Goal: Transaction & Acquisition: Purchase product/service

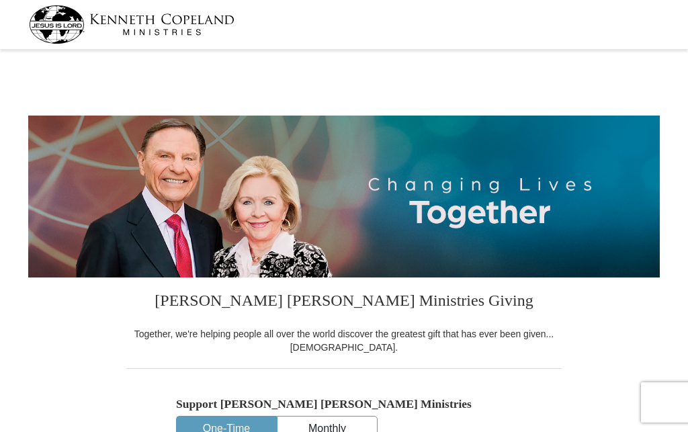
select select "IN"
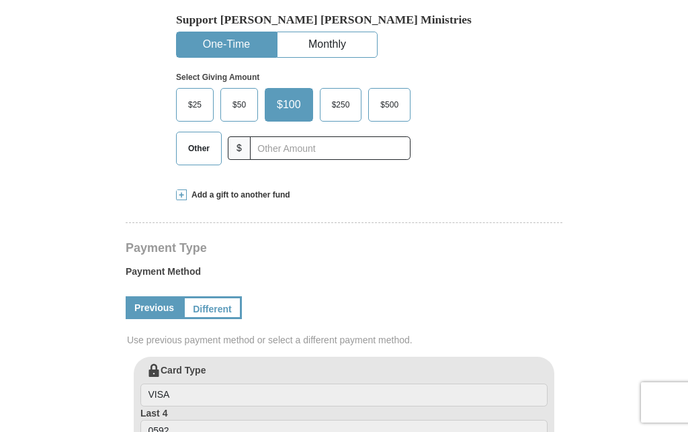
scroll to position [355, 0]
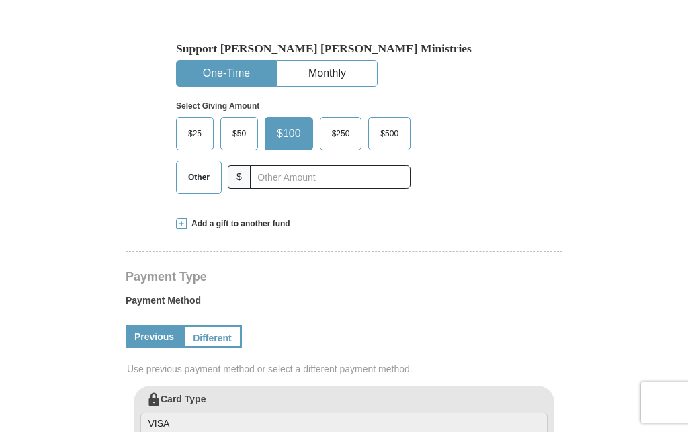
click at [181, 229] on span at bounding box center [181, 223] width 11 height 11
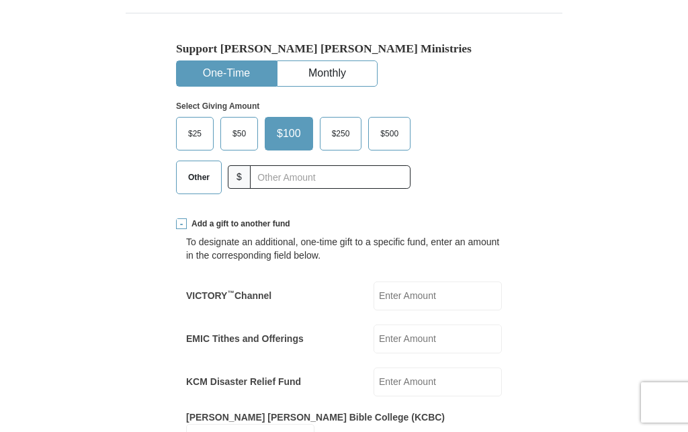
scroll to position [344, 0]
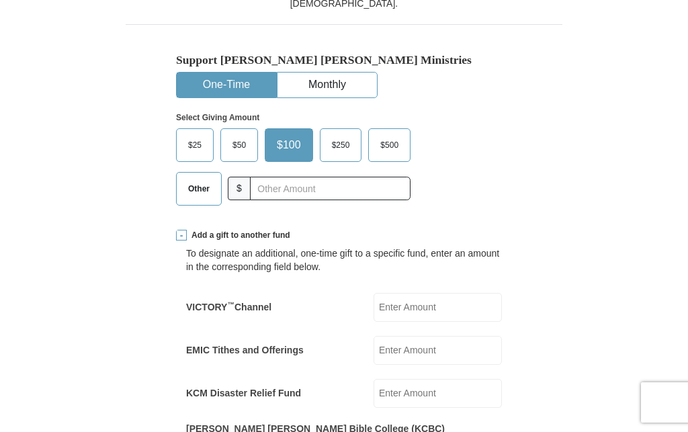
click at [189, 230] on span "Add a gift to another fund" at bounding box center [238, 235] width 103 height 11
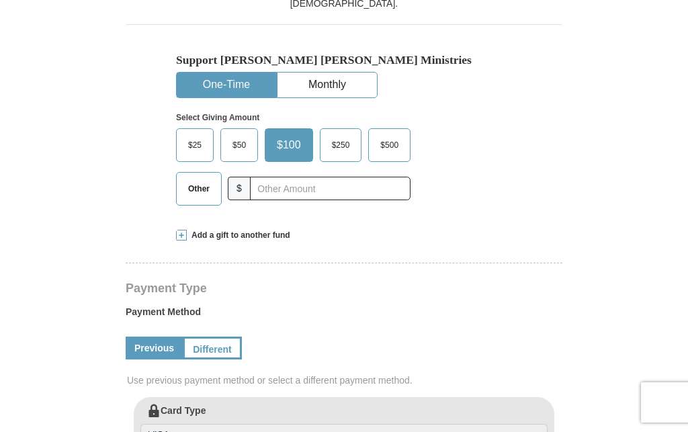
click at [181, 238] on span at bounding box center [181, 235] width 11 height 11
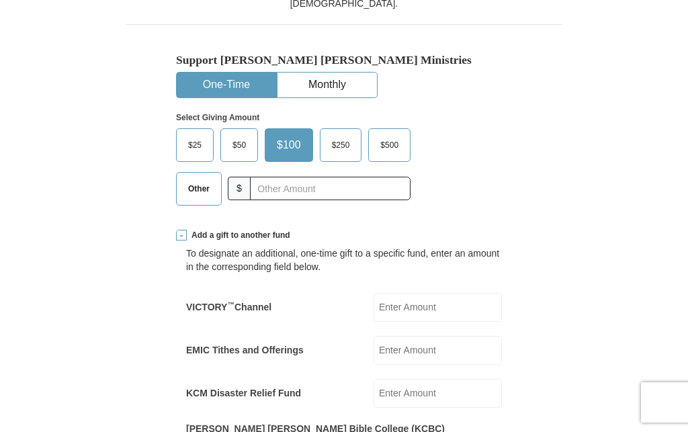
click at [436, 338] on input "EMIC Tithes and Offerings" at bounding box center [437, 350] width 128 height 29
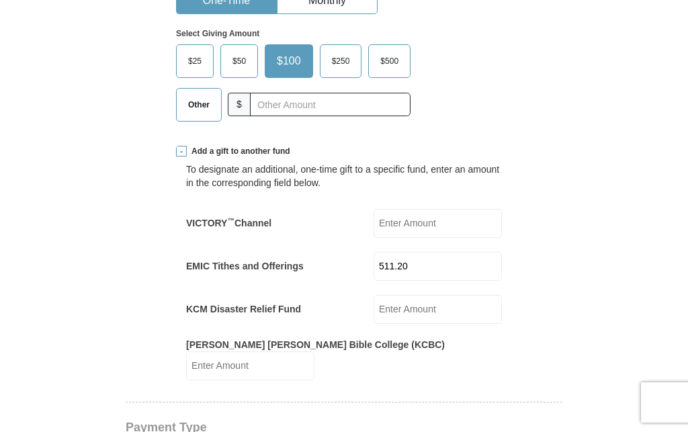
scroll to position [425, 0]
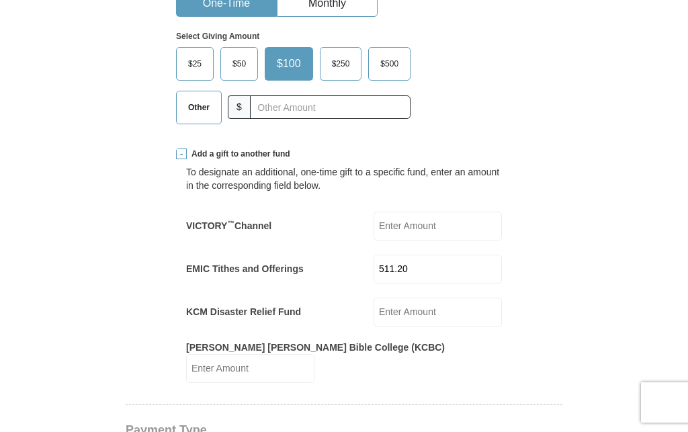
type input "511.20"
click at [234, 58] on span "$50" at bounding box center [239, 64] width 27 height 20
click at [0, 0] on input "$50" at bounding box center [0, 0] width 0 height 0
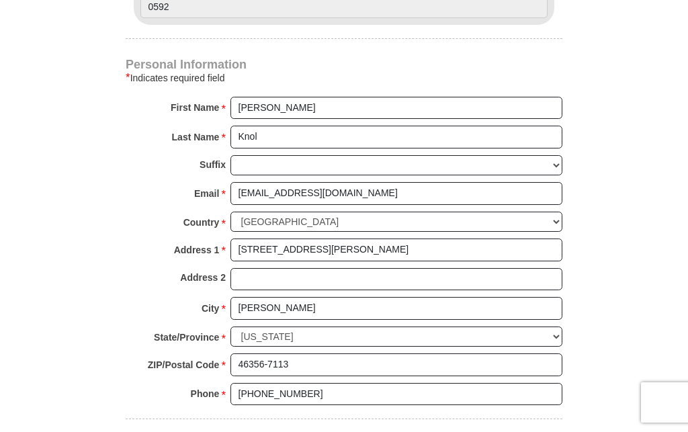
scroll to position [1032, 0]
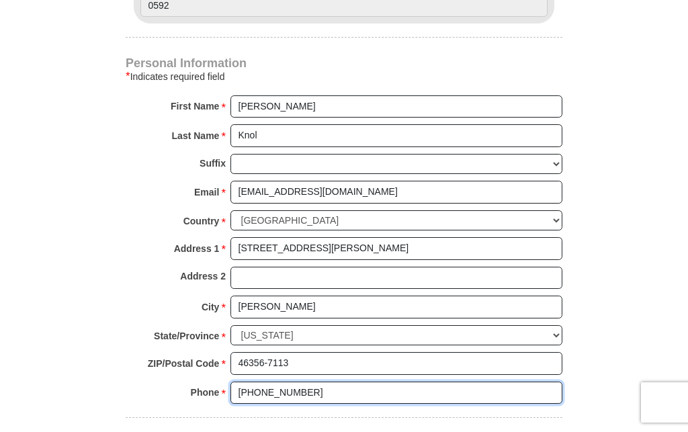
click at [431, 381] on input "[PHONE_NUMBER]" at bounding box center [396, 392] width 332 height 23
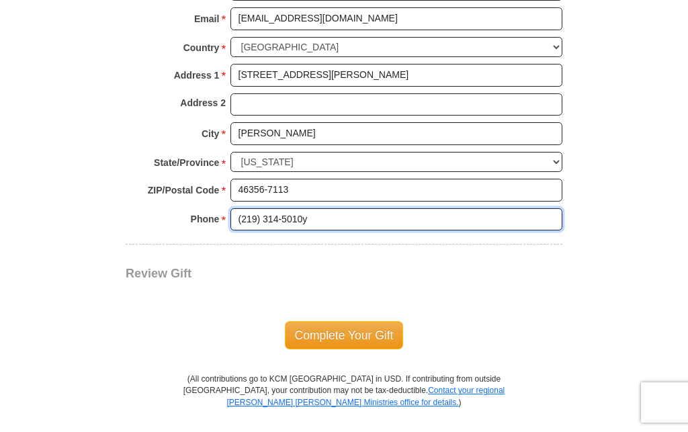
type input "[PHONE_NUMBER]"
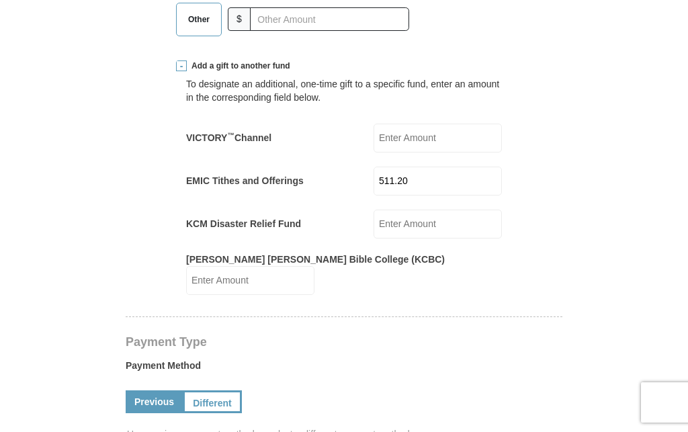
scroll to position [514, 0]
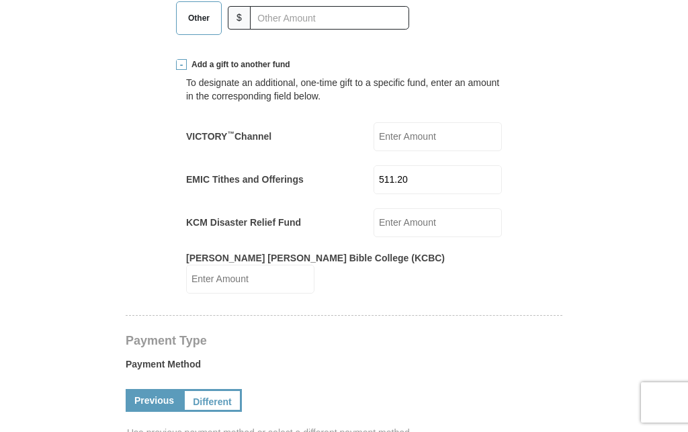
click at [185, 61] on span at bounding box center [181, 64] width 11 height 11
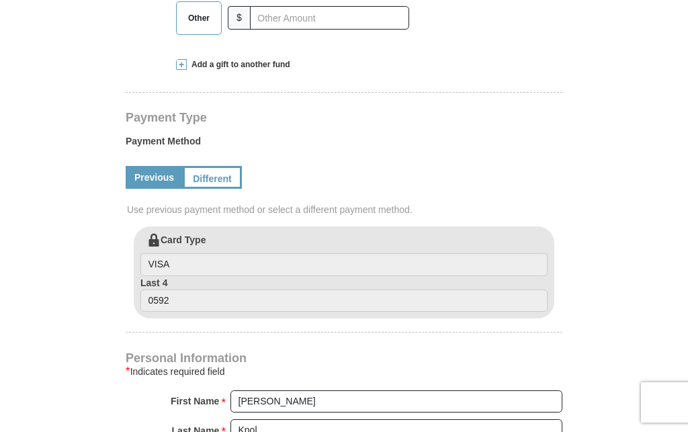
click at [183, 62] on span at bounding box center [181, 64] width 11 height 11
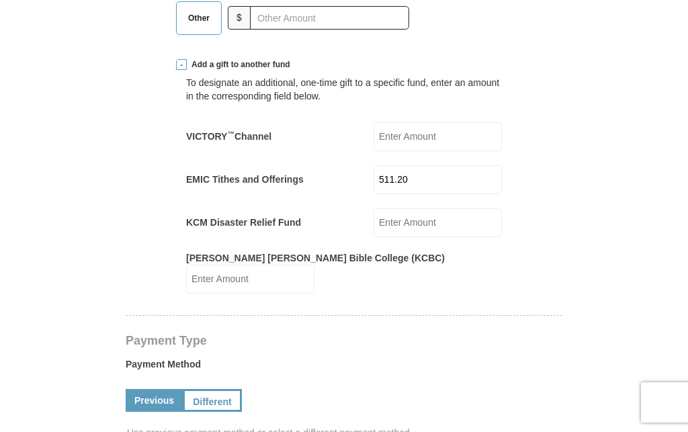
click at [467, 165] on input "511.20" at bounding box center [437, 179] width 128 height 29
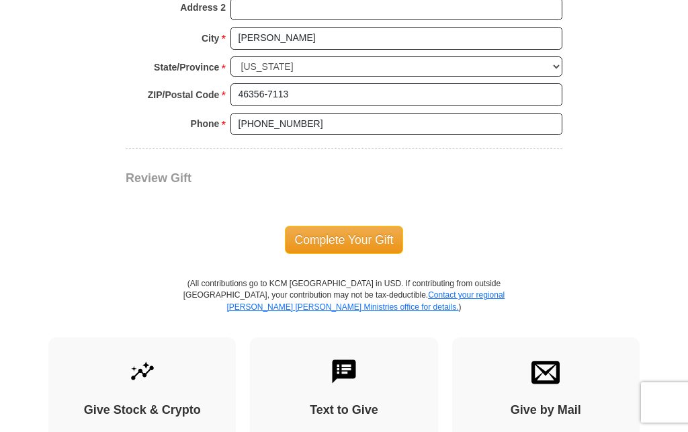
scroll to position [1305, 0]
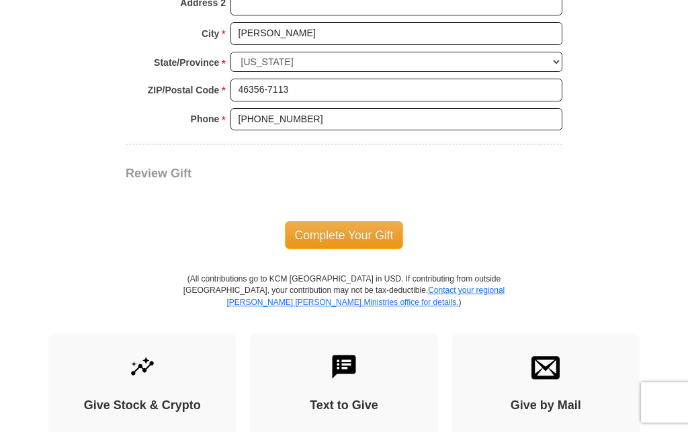
click at [363, 221] on span "Complete Your Gift" at bounding box center [344, 235] width 119 height 28
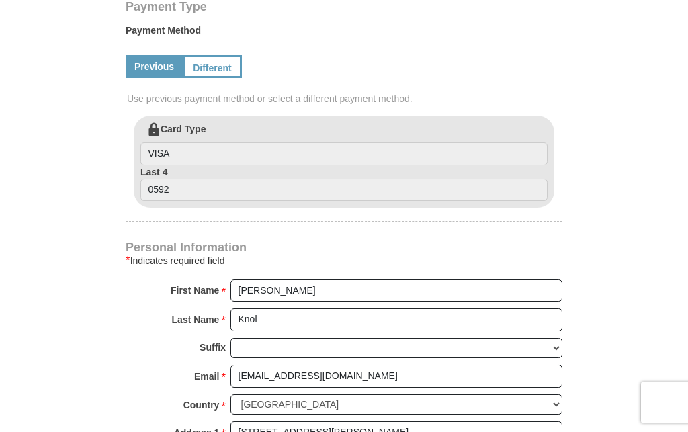
scroll to position [437, 0]
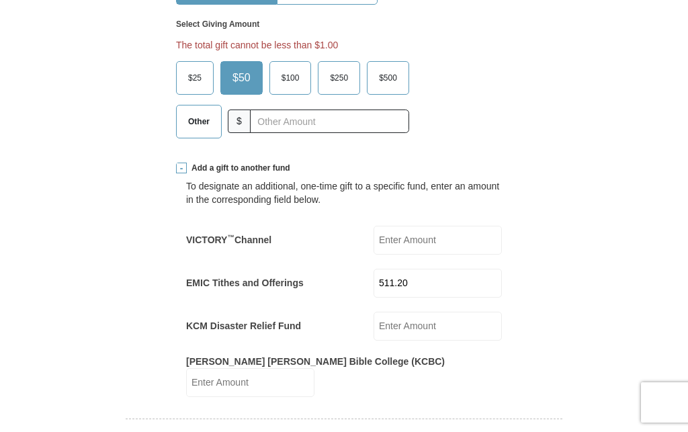
click at [242, 70] on span "$50" at bounding box center [242, 78] width 32 height 20
click at [0, 0] on input "$50" at bounding box center [0, 0] width 0 height 0
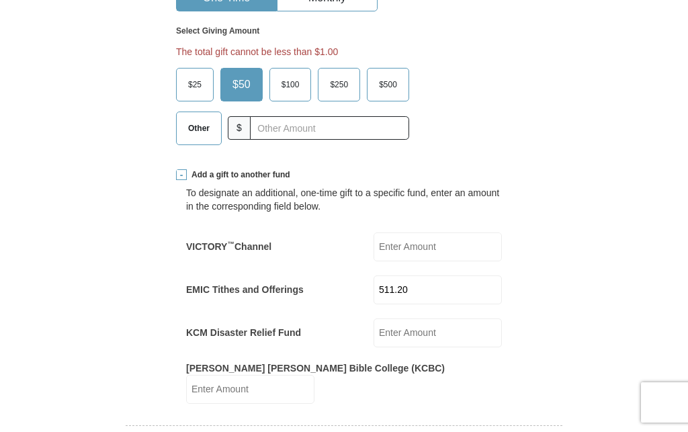
scroll to position [433, 0]
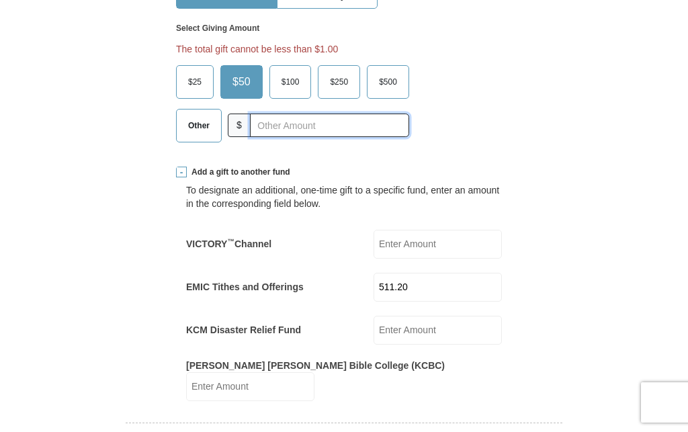
click at [265, 123] on input "text" at bounding box center [329, 125] width 159 height 24
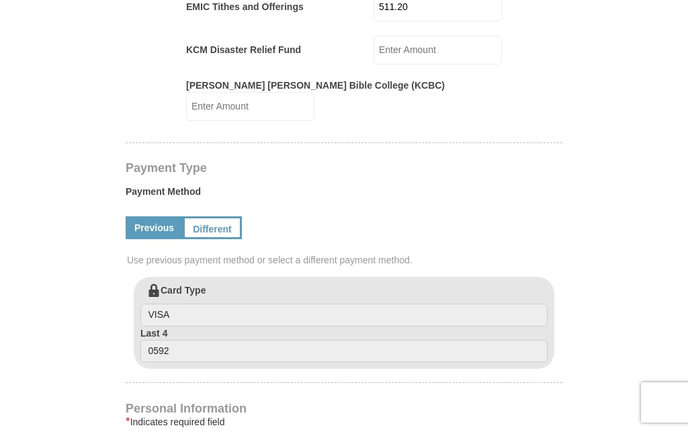
scroll to position [714, 0]
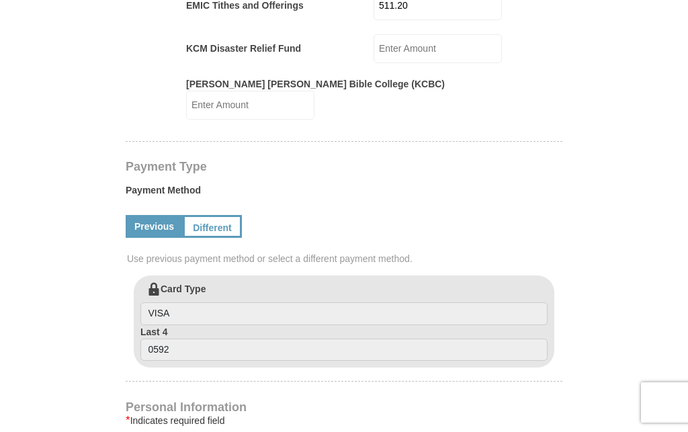
type input "50.00"
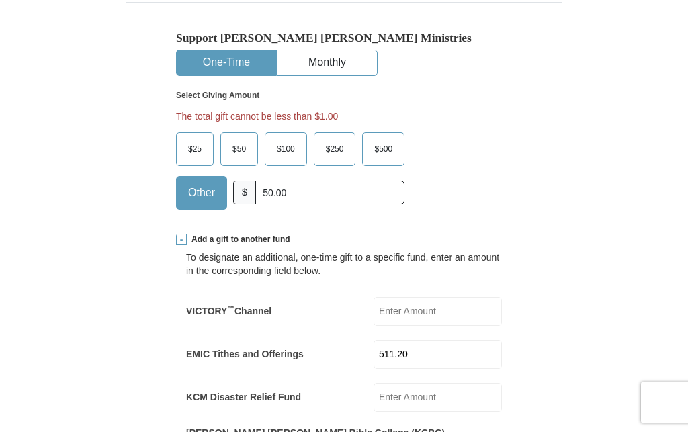
scroll to position [364, 0]
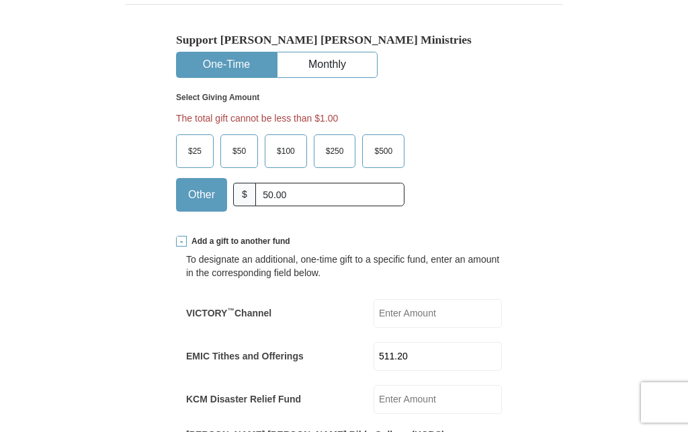
click at [240, 153] on span "$50" at bounding box center [239, 151] width 27 height 20
click at [0, 0] on input "$50" at bounding box center [0, 0] width 0 height 0
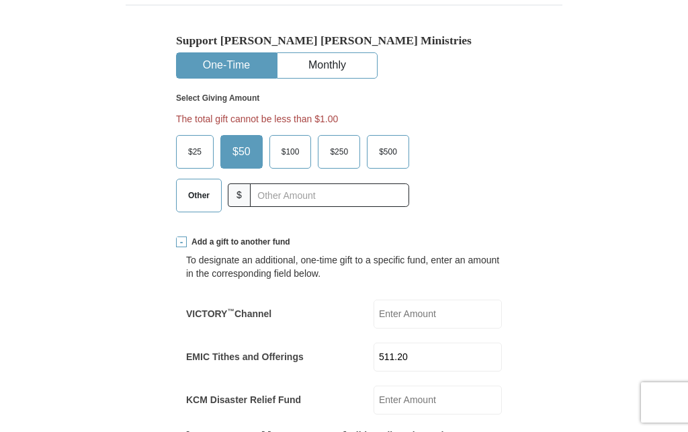
scroll to position [365, 0]
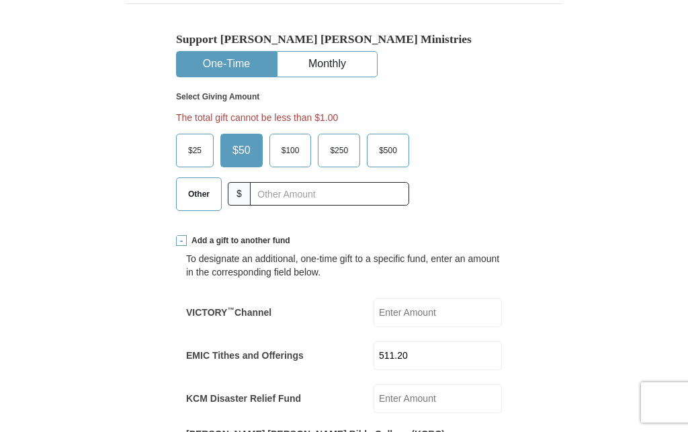
click at [244, 151] on span "$50" at bounding box center [242, 150] width 32 height 20
click at [0, 0] on input "$50" at bounding box center [0, 0] width 0 height 0
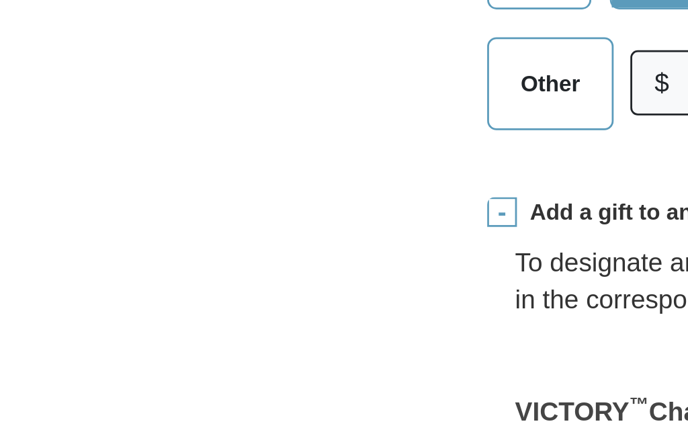
scroll to position [536, 132]
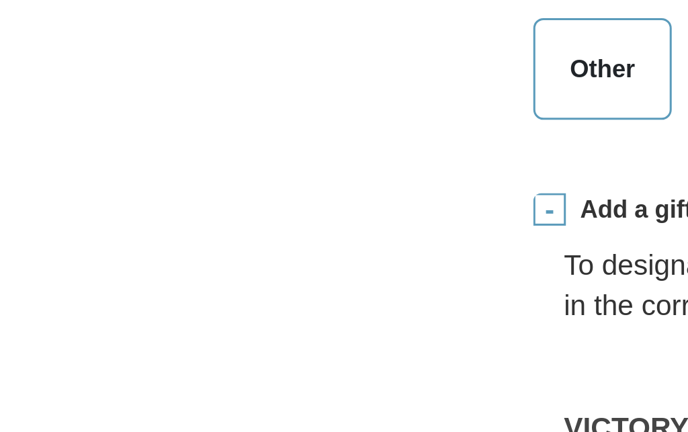
click at [176, 69] on span at bounding box center [181, 69] width 11 height 11
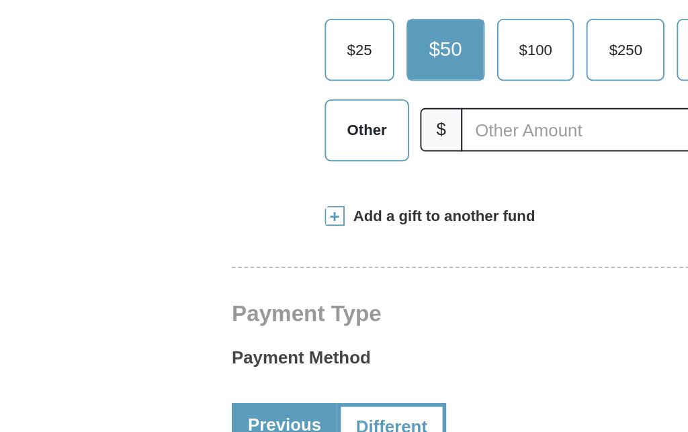
scroll to position [398, 0]
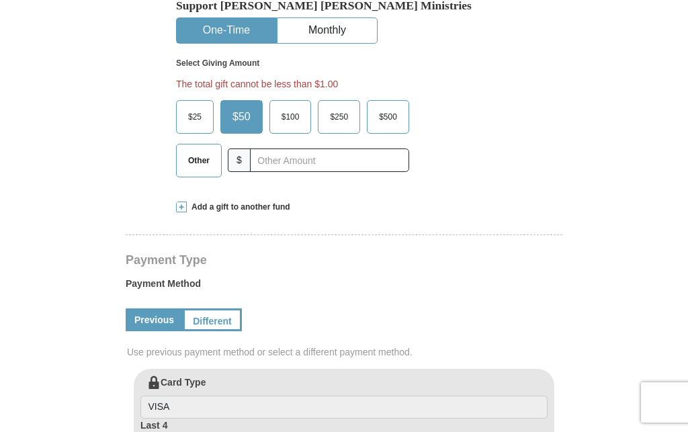
click at [185, 203] on span at bounding box center [181, 206] width 11 height 11
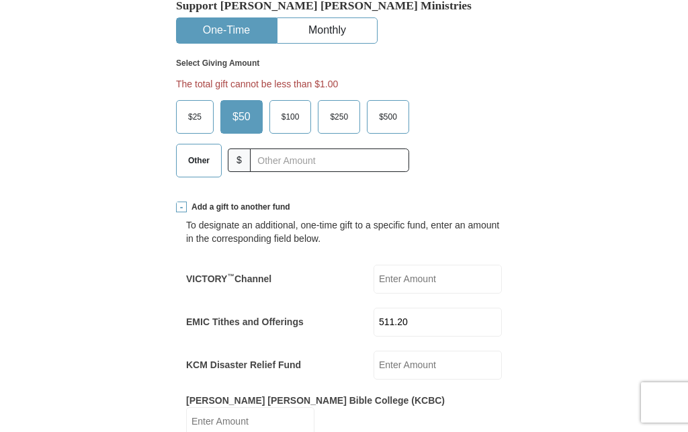
click at [456, 308] on input "511.20" at bounding box center [437, 322] width 128 height 29
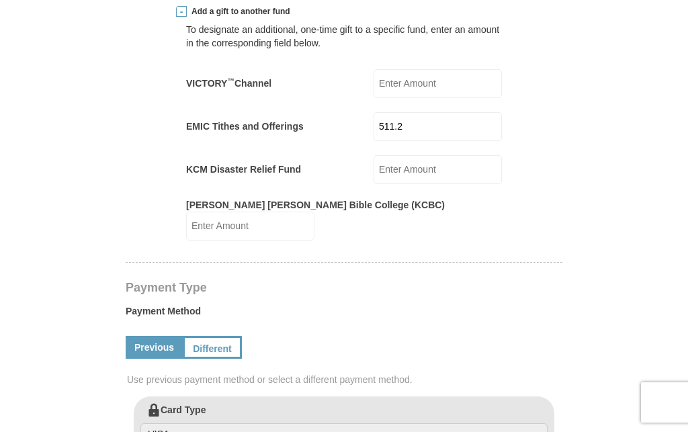
type input "511.20"
click at [472, 155] on input "KCM Disaster Relief Fund" at bounding box center [437, 169] width 128 height 29
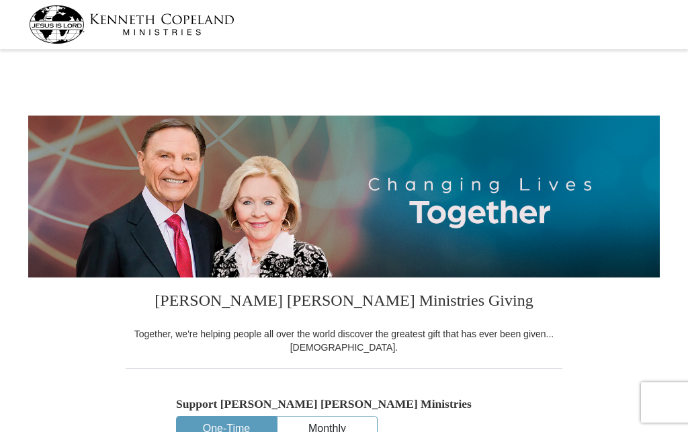
scroll to position [0, 0]
select select "IN"
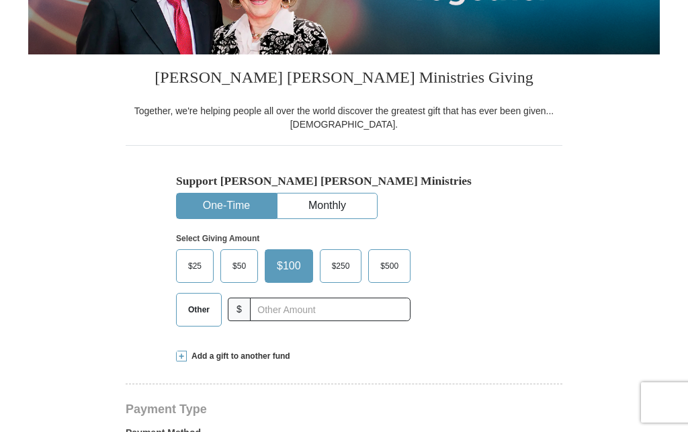
scroll to position [224, 0]
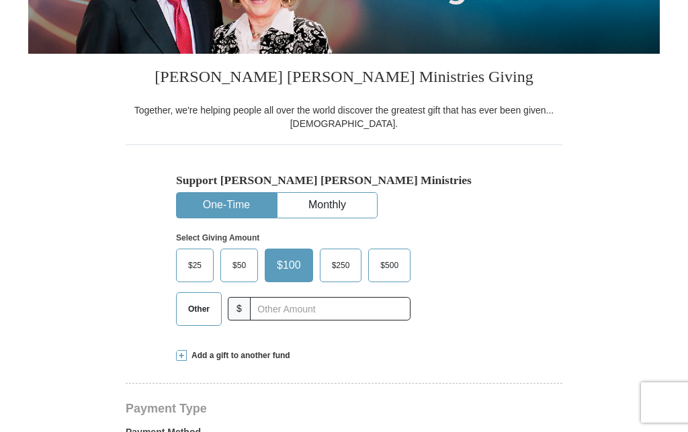
click at [239, 261] on span "$50" at bounding box center [239, 265] width 27 height 20
click at [0, 0] on input "$50" at bounding box center [0, 0] width 0 height 0
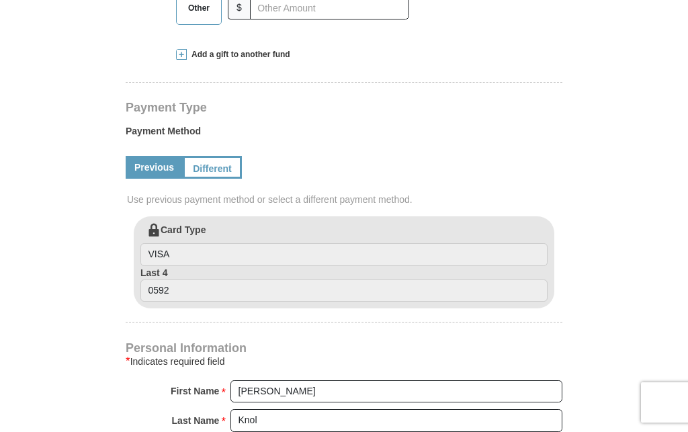
scroll to position [526, 0]
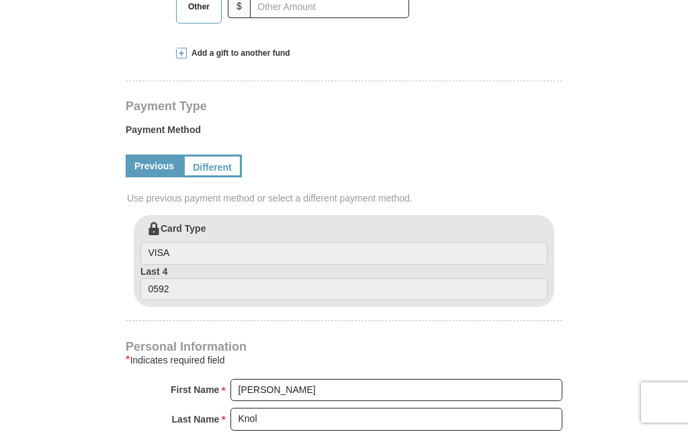
click at [219, 154] on link "Different" at bounding box center [212, 165] width 59 height 23
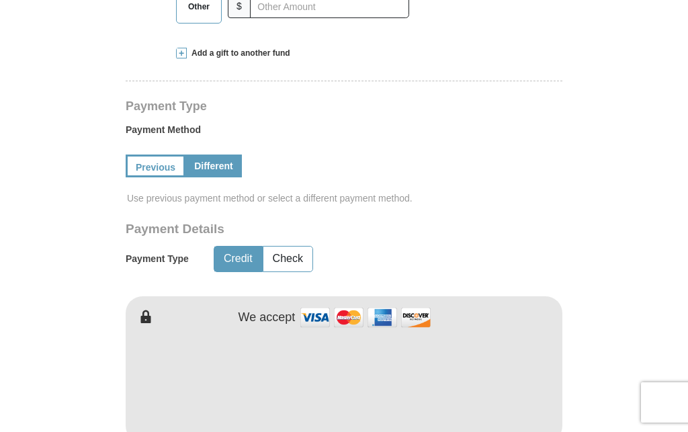
click at [158, 154] on link "Previous" at bounding box center [156, 165] width 60 height 23
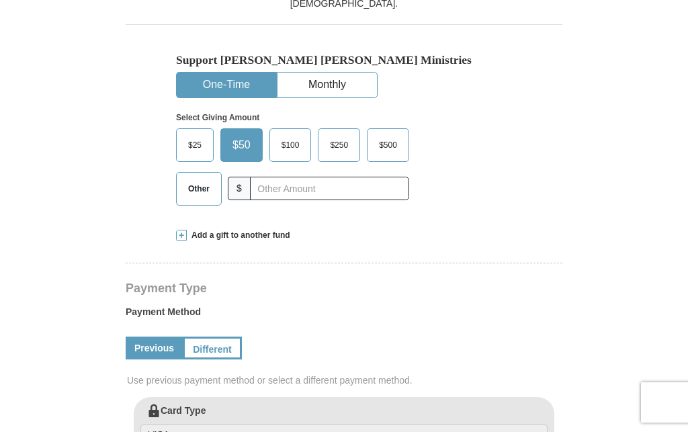
scroll to position [344, 0]
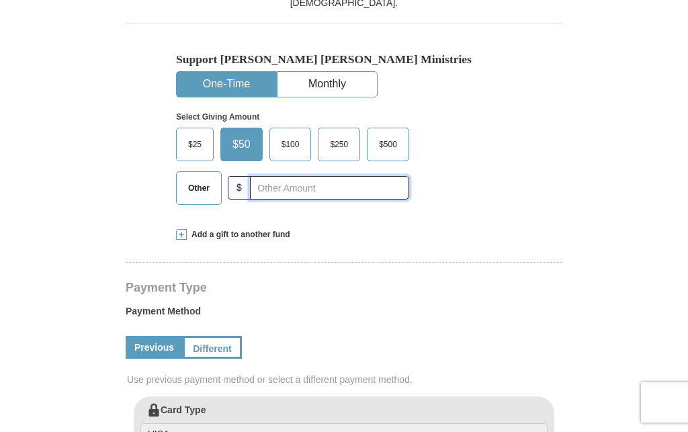
click at [261, 190] on input "text" at bounding box center [329, 188] width 159 height 24
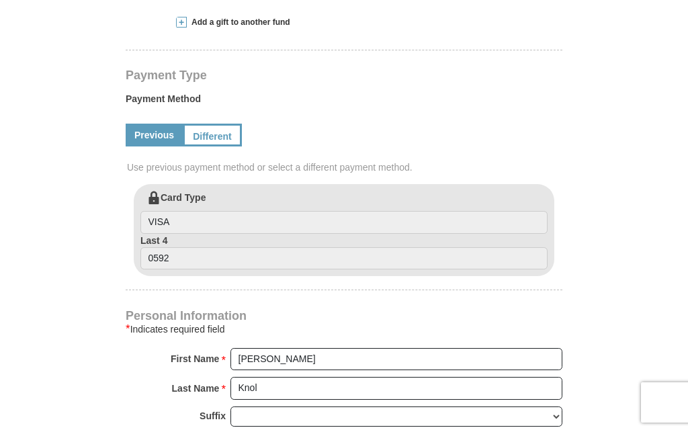
scroll to position [555, 0]
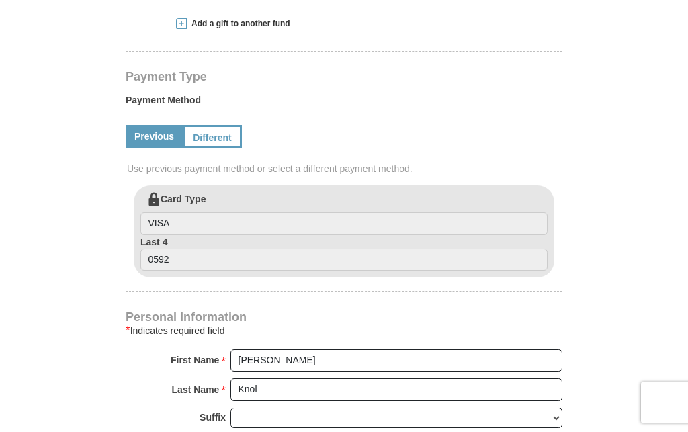
type input "50"
click at [178, 28] on span at bounding box center [181, 23] width 11 height 11
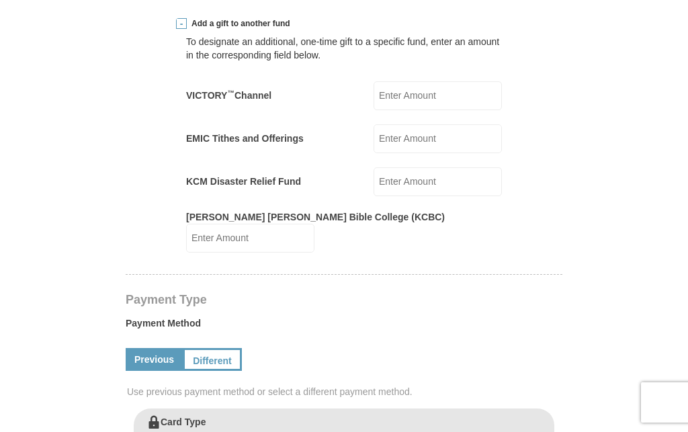
click at [447, 124] on input "EMIC Tithes and Offerings" at bounding box center [437, 138] width 128 height 29
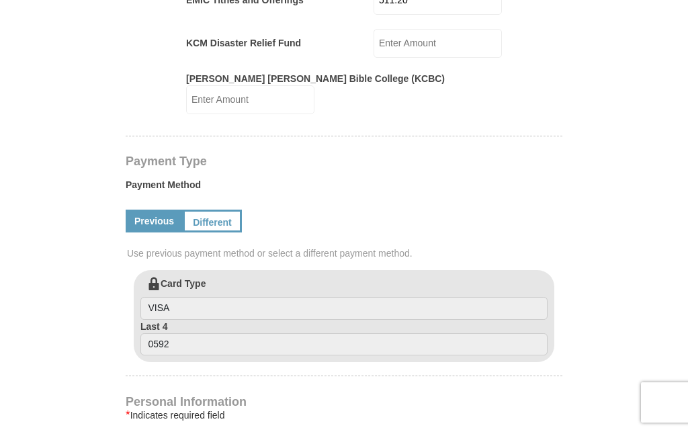
scroll to position [696, 0]
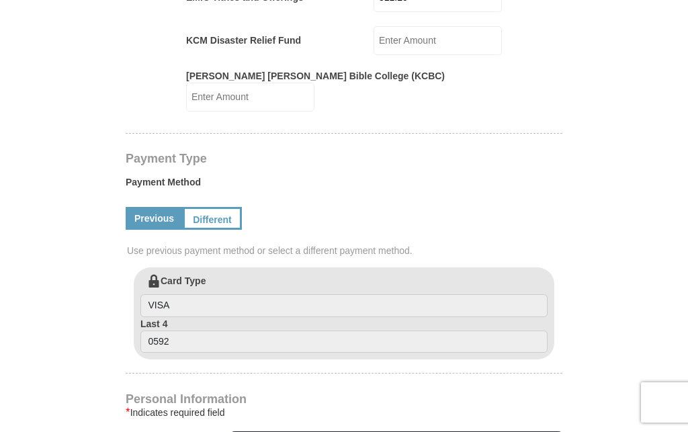
type input "511.20"
click at [314, 83] on input "[PERSON_NAME] [PERSON_NAME] Bible College (KCBC)" at bounding box center [250, 97] width 128 height 29
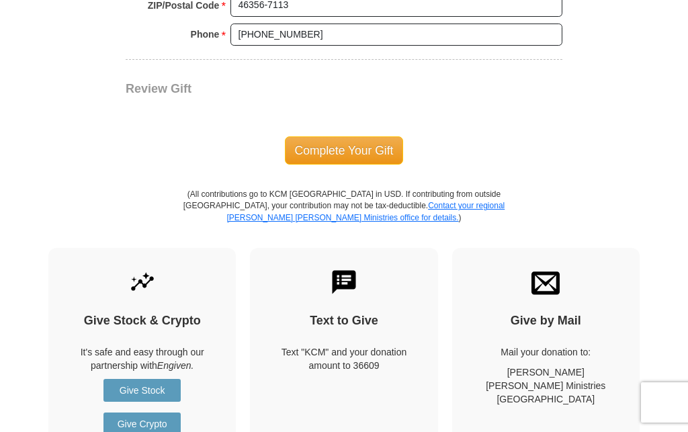
scroll to position [1375, 0]
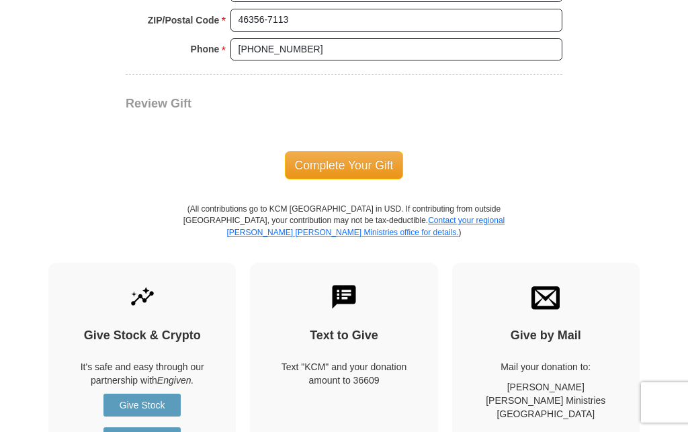
click at [347, 151] on span "Complete Your Gift" at bounding box center [344, 165] width 119 height 28
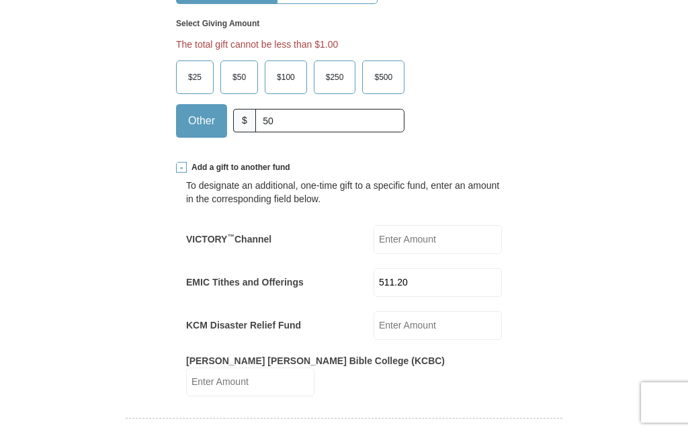
scroll to position [437, 0]
